Goal: Transaction & Acquisition: Purchase product/service

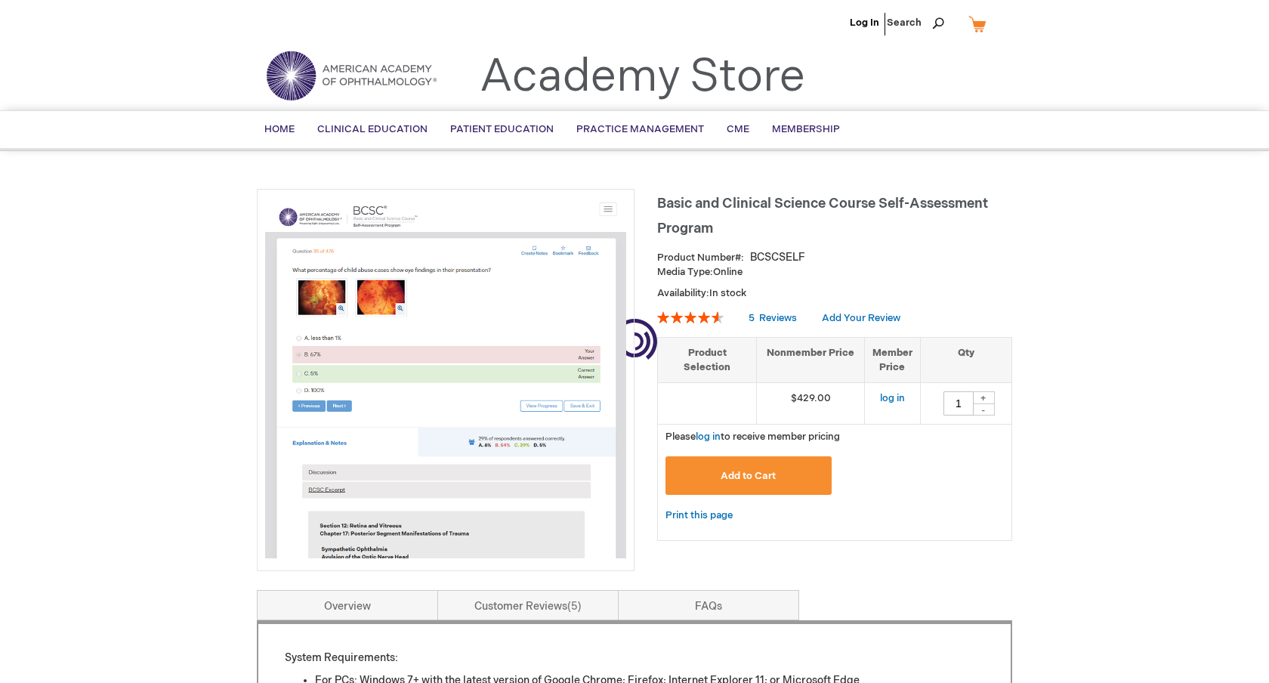
type input "1"
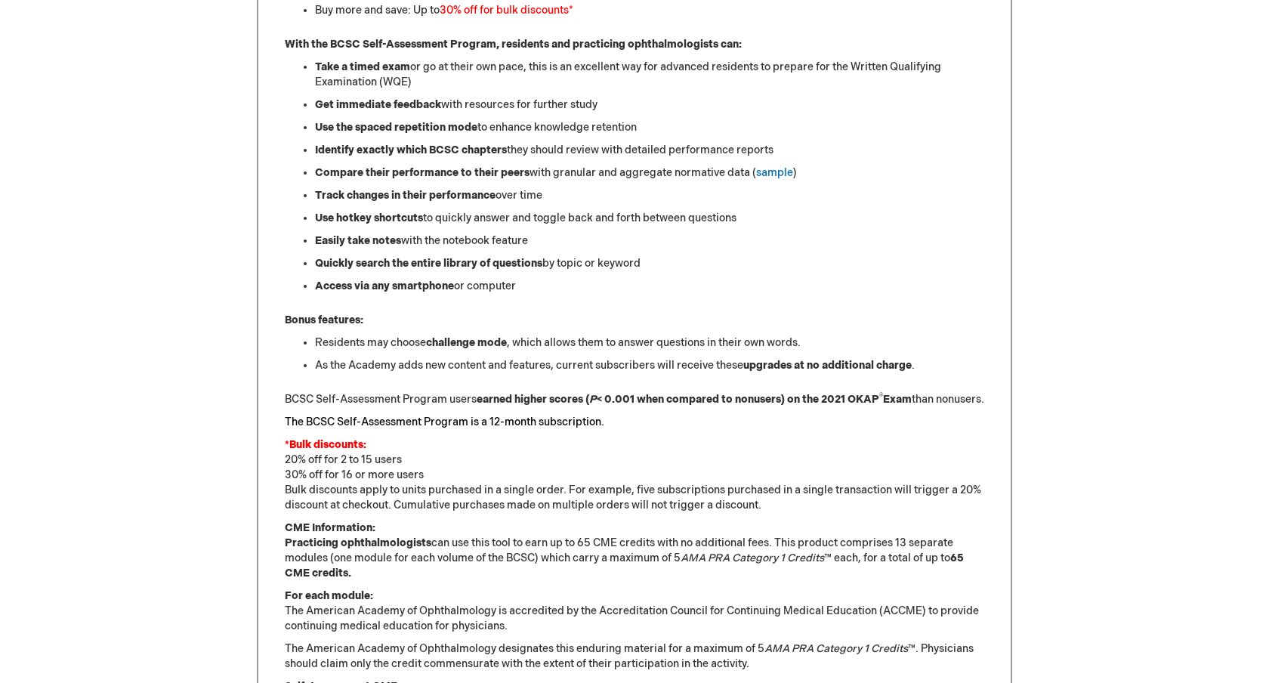
scroll to position [739, 0]
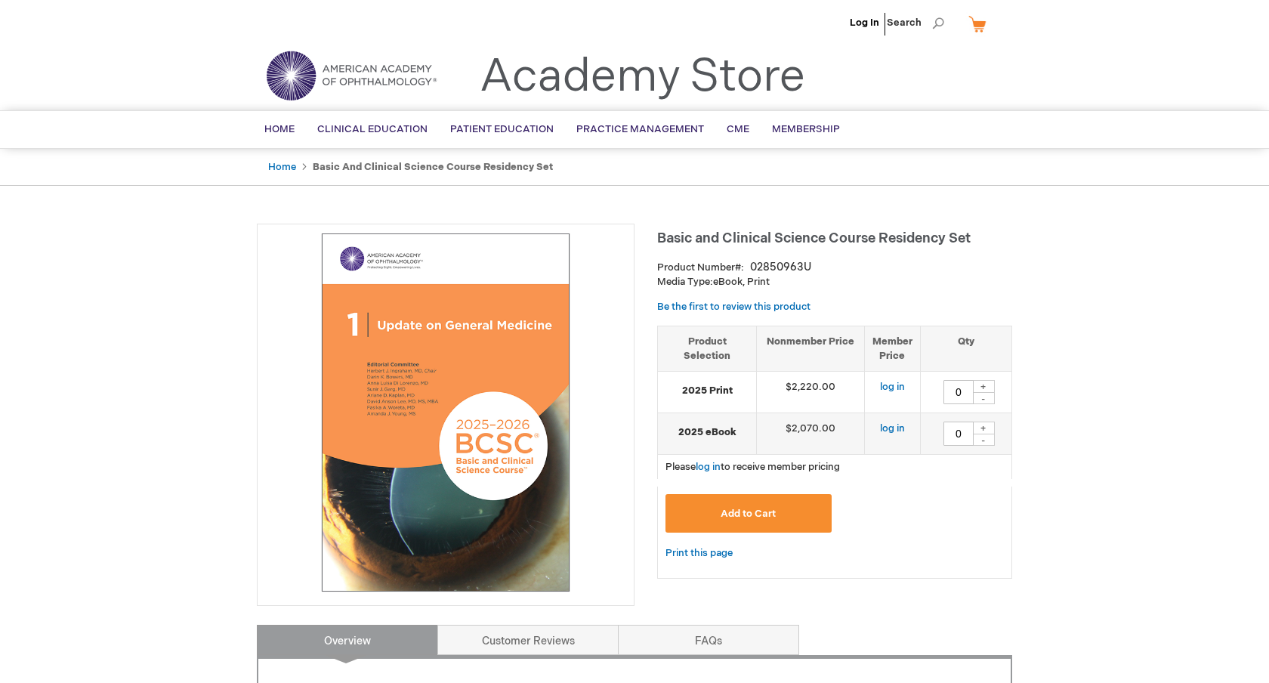
type input "0"
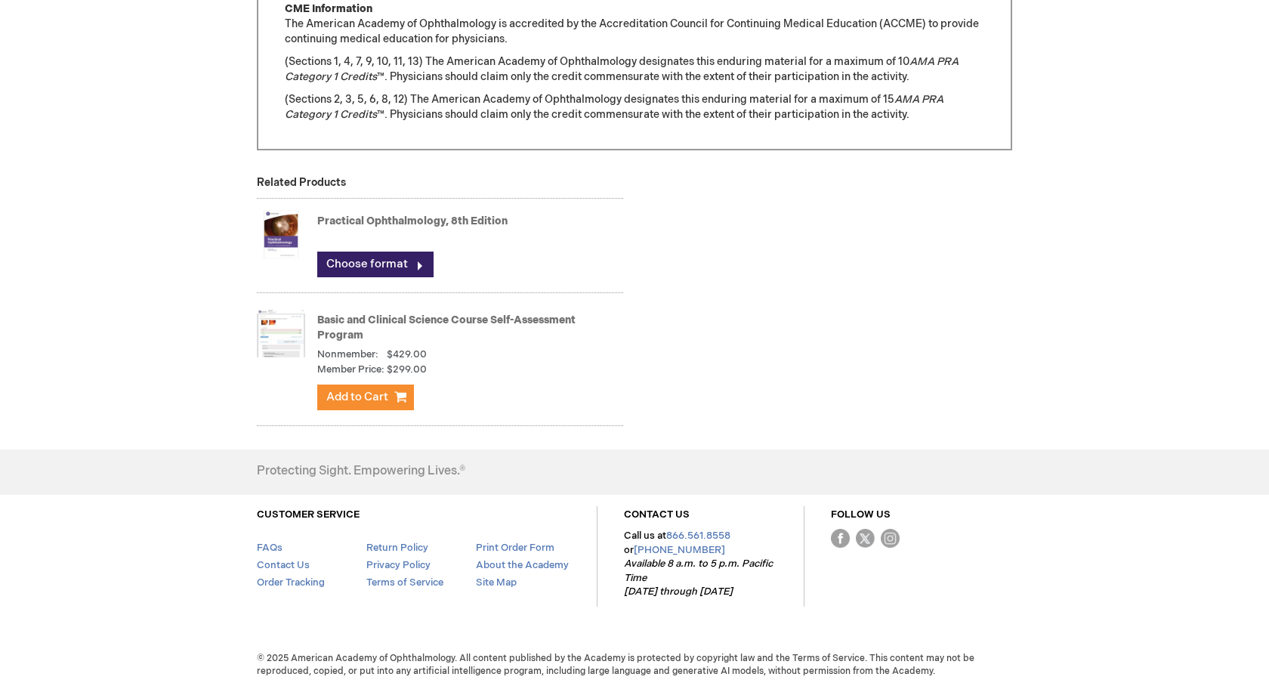
scroll to position [1581, 0]
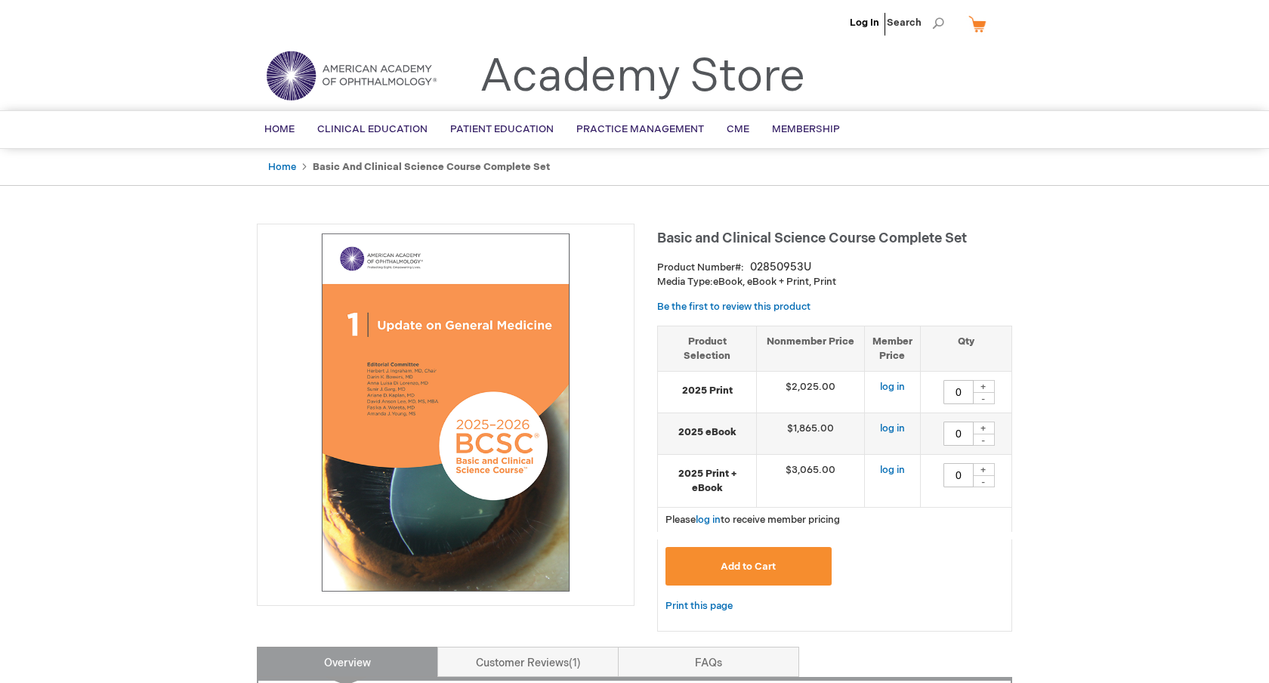
type input "0"
